Goal: Task Accomplishment & Management: Use online tool/utility

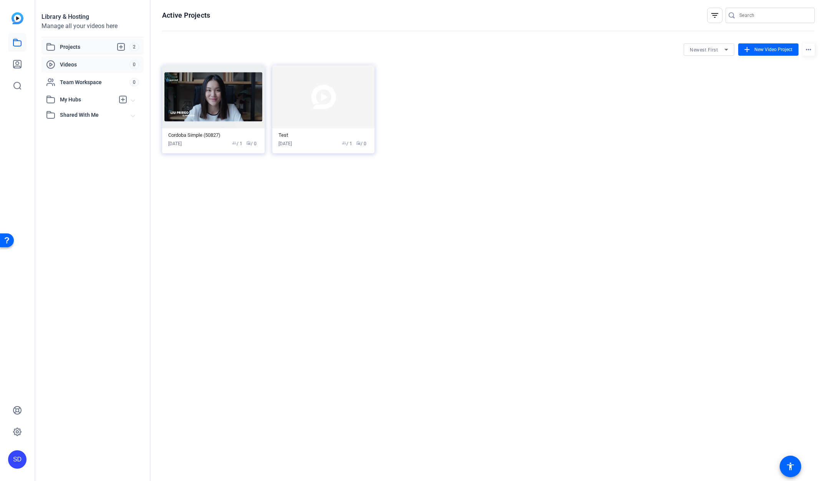
click at [68, 64] on span "Videos" at bounding box center [95, 65] width 70 height 8
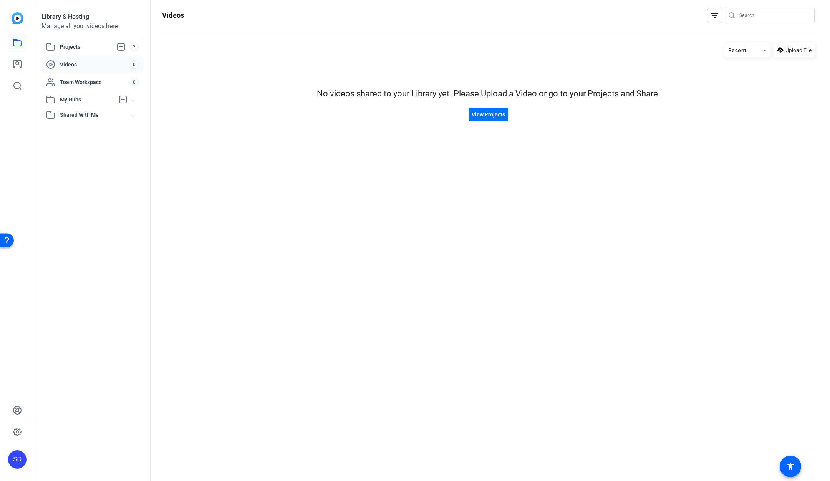
click at [488, 115] on span "View Projects" at bounding box center [488, 115] width 33 height 8
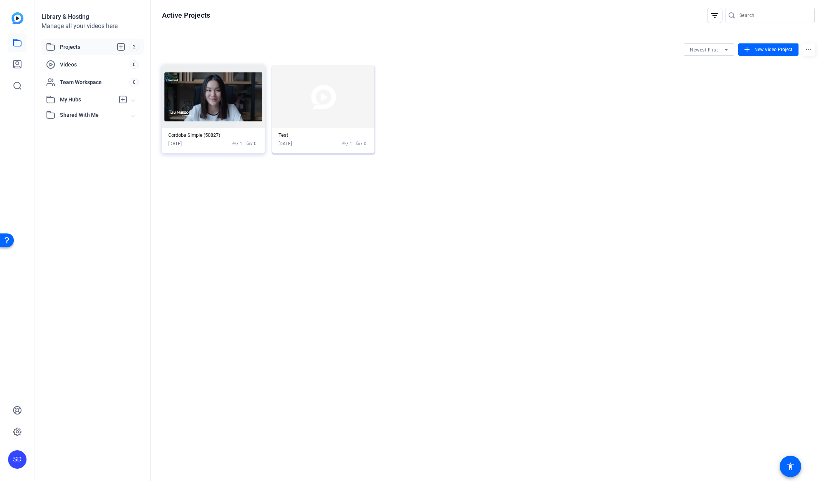
click at [320, 111] on img at bounding box center [323, 96] width 103 height 63
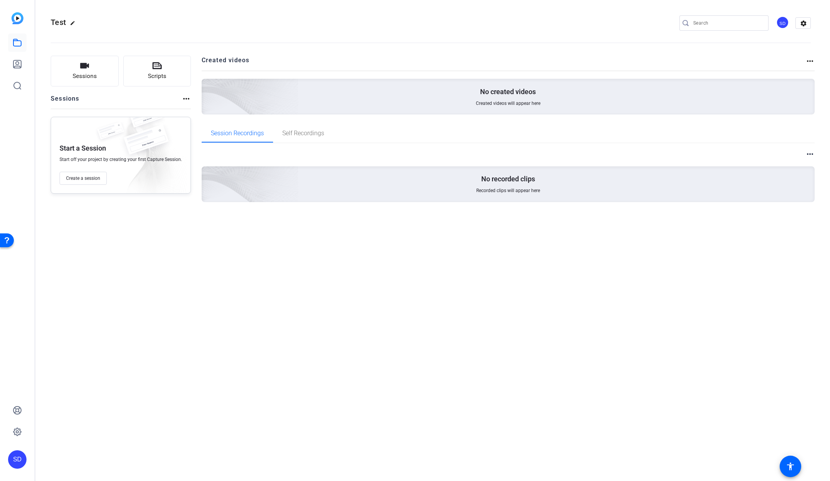
click at [492, 93] on p "No created videos" at bounding box center [508, 91] width 56 height 9
click at [295, 133] on span "Self Recordings" at bounding box center [303, 133] width 42 height 6
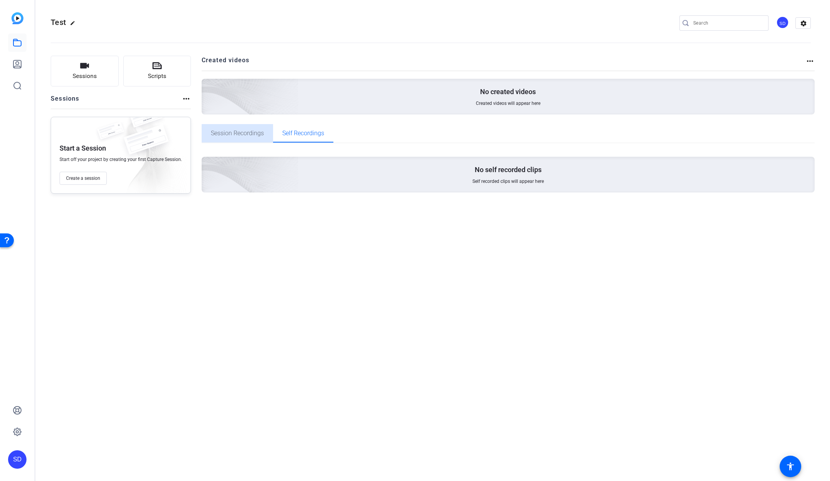
click at [247, 131] on span "Session Recordings" at bounding box center [237, 133] width 53 height 6
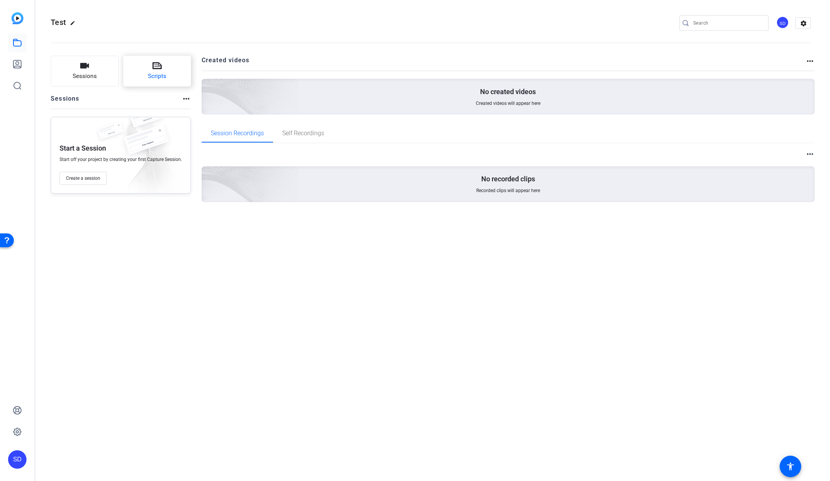
click at [158, 68] on icon at bounding box center [156, 65] width 9 height 7
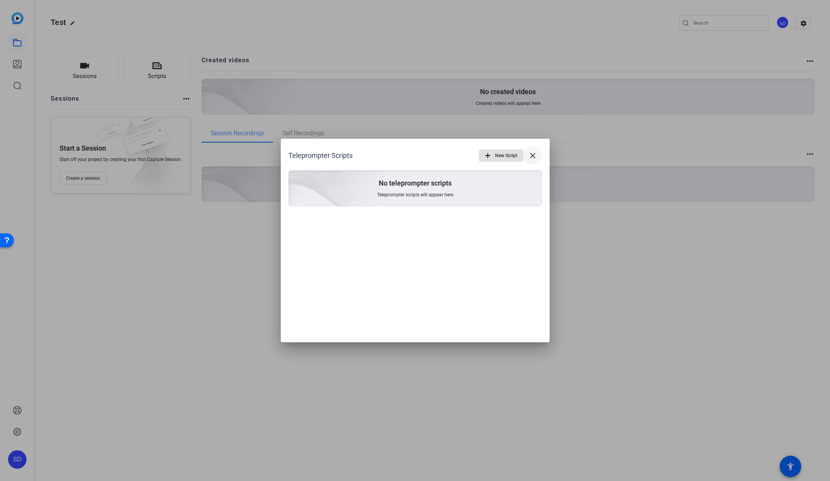
click at [531, 155] on mat-icon "close" at bounding box center [532, 155] width 9 height 9
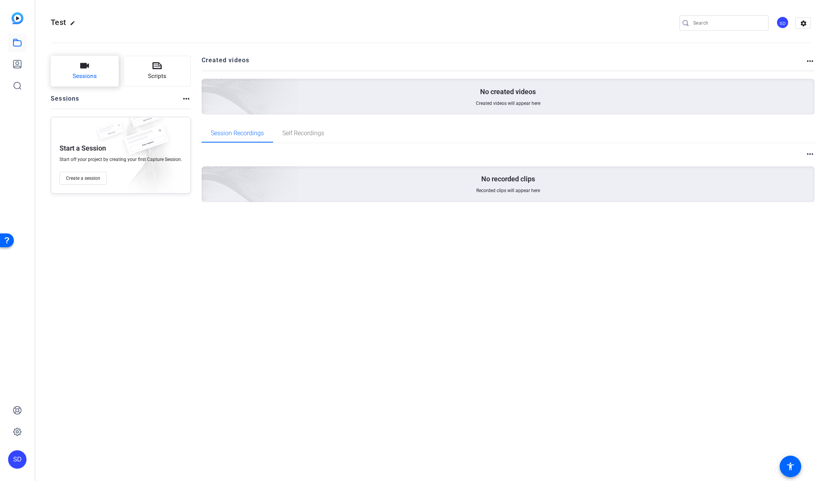
click at [86, 66] on icon "button" at bounding box center [84, 65] width 9 height 5
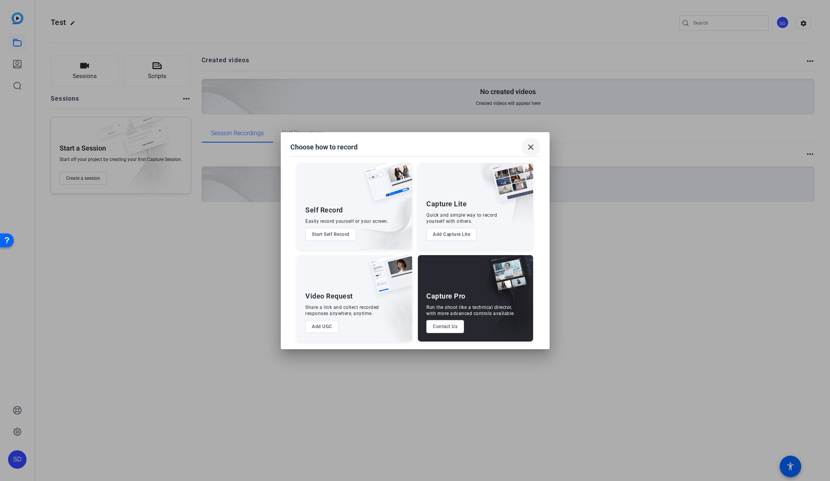
click at [533, 149] on mat-icon "close" at bounding box center [530, 146] width 9 height 9
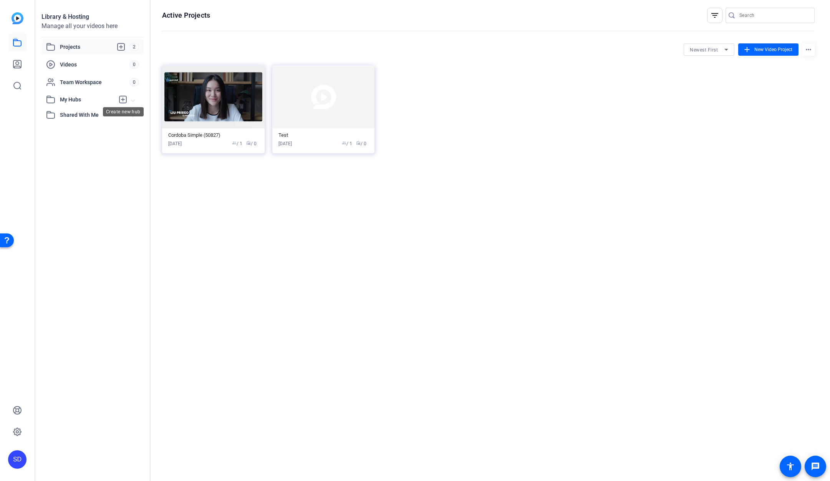
click at [126, 99] on icon at bounding box center [122, 99] width 7 height 7
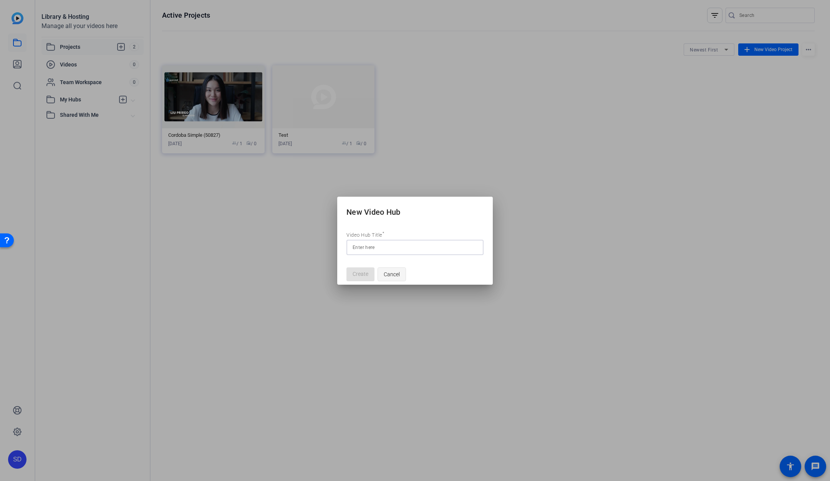
click at [400, 276] on span "button" at bounding box center [392, 274] width 28 height 18
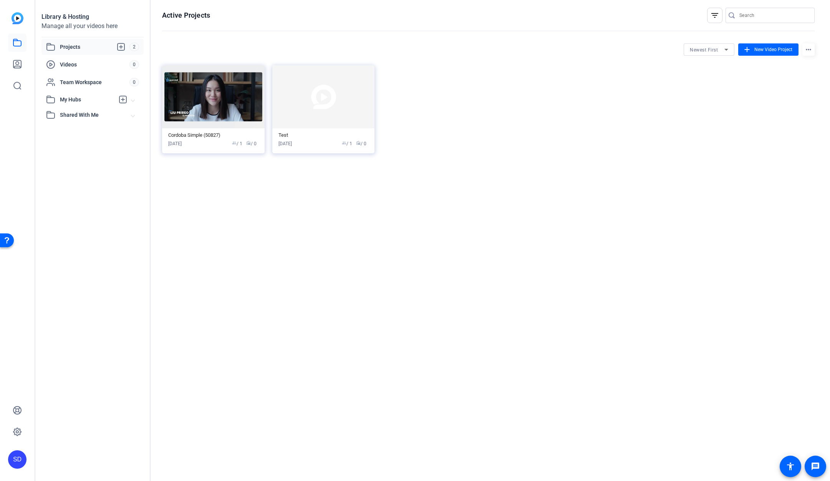
click at [73, 48] on span "Projects" at bounding box center [95, 46] width 70 height 9
click at [226, 104] on img at bounding box center [213, 96] width 103 height 63
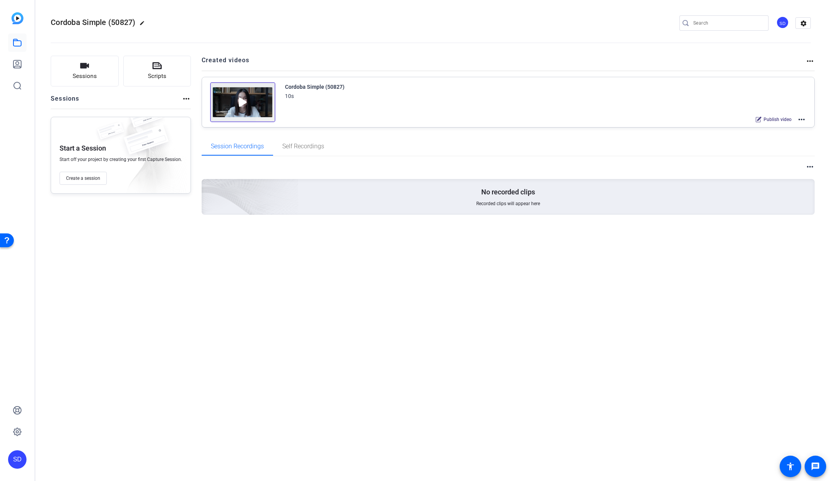
click at [240, 103] on img at bounding box center [242, 102] width 65 height 40
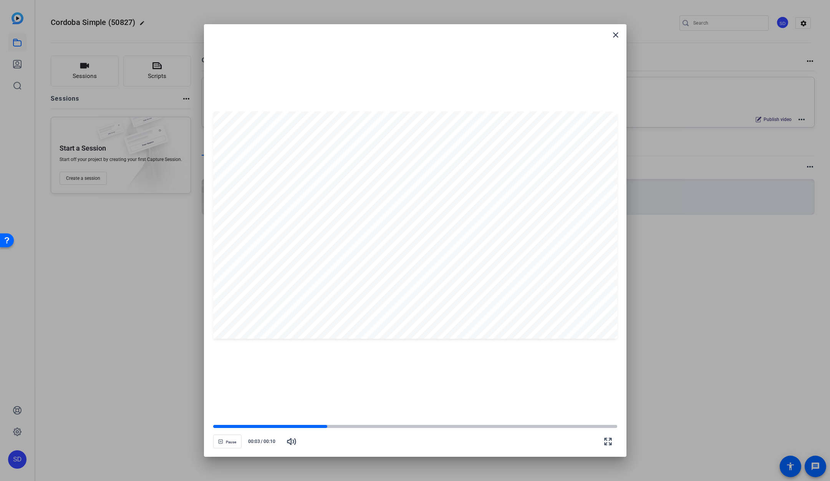
click at [405, 256] on div at bounding box center [415, 224] width 404 height 227
click at [618, 35] on mat-icon "close" at bounding box center [615, 34] width 9 height 9
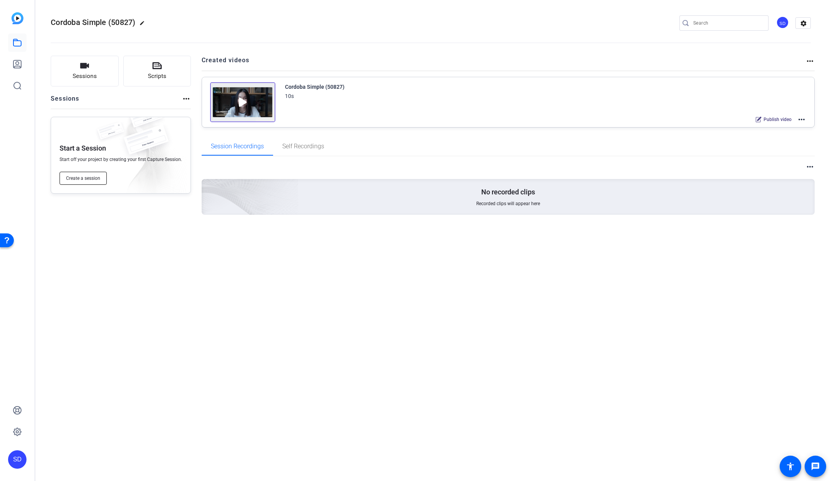
click at [88, 174] on button "Create a session" at bounding box center [83, 178] width 47 height 13
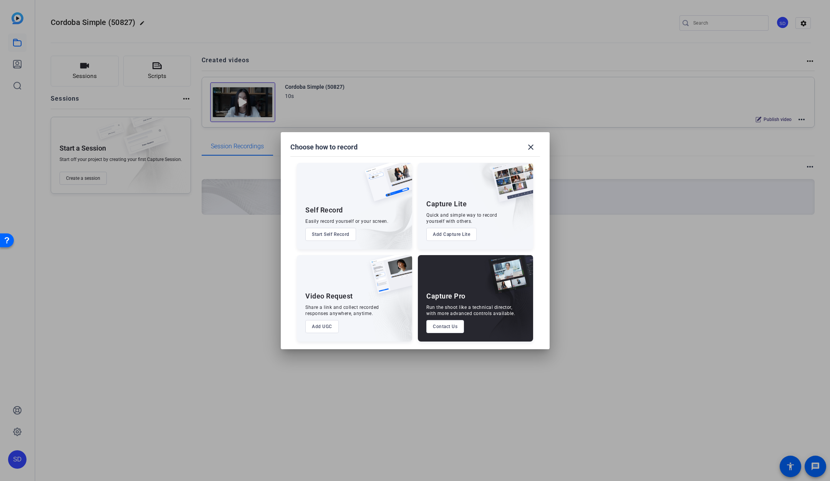
click at [333, 235] on button "Start Self Record" at bounding box center [330, 234] width 51 height 13
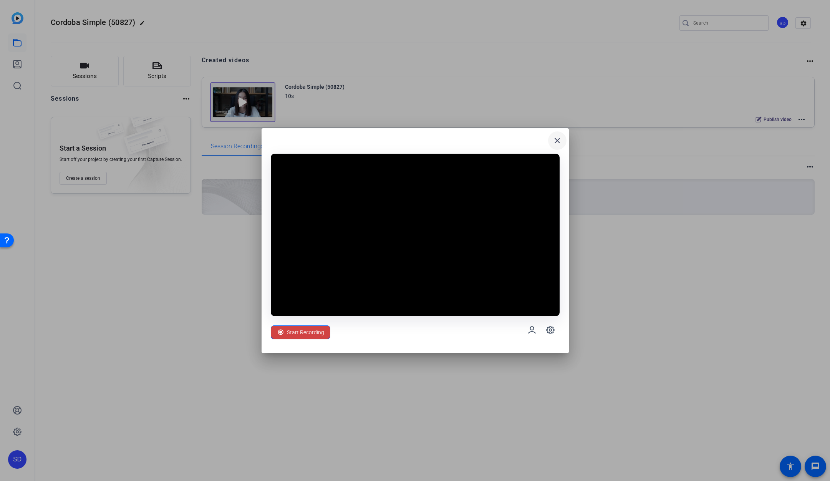
click at [551, 140] on span at bounding box center [557, 140] width 18 height 18
